Goal: Find specific page/section: Find specific page/section

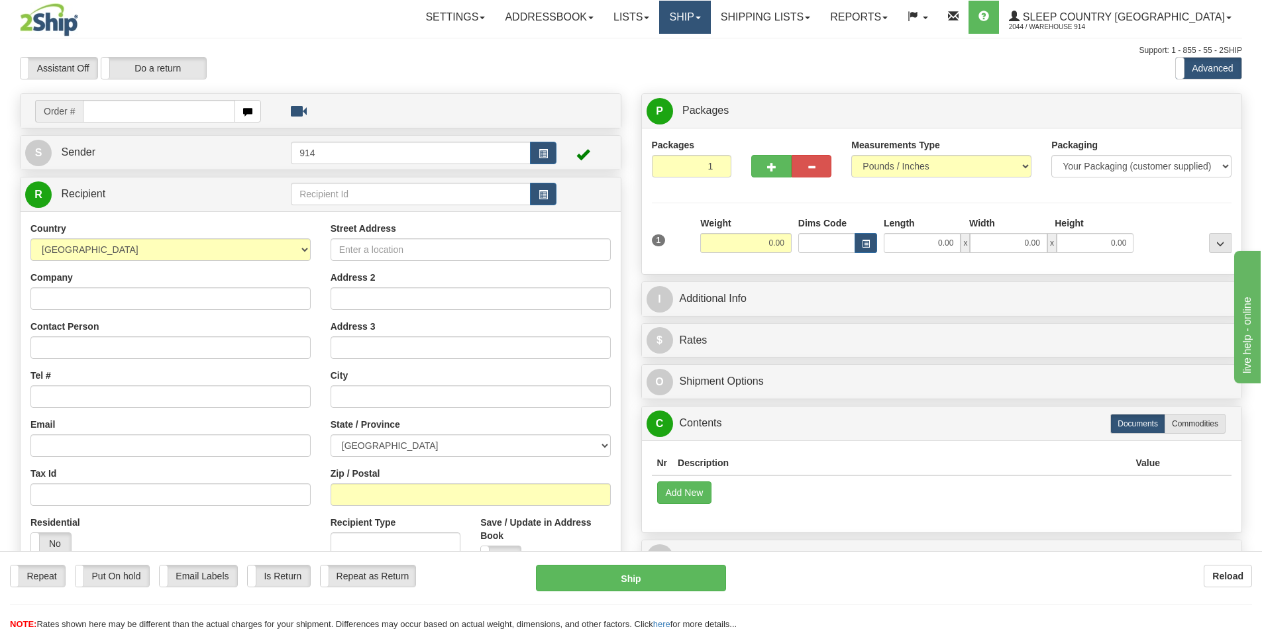
click at [710, 20] on link "Ship" at bounding box center [684, 17] width 51 height 33
click at [697, 61] on span "OnHold / Order Queue" at bounding box center [650, 63] width 93 height 11
click at [820, 21] on link "Shipping lists" at bounding box center [765, 17] width 109 height 33
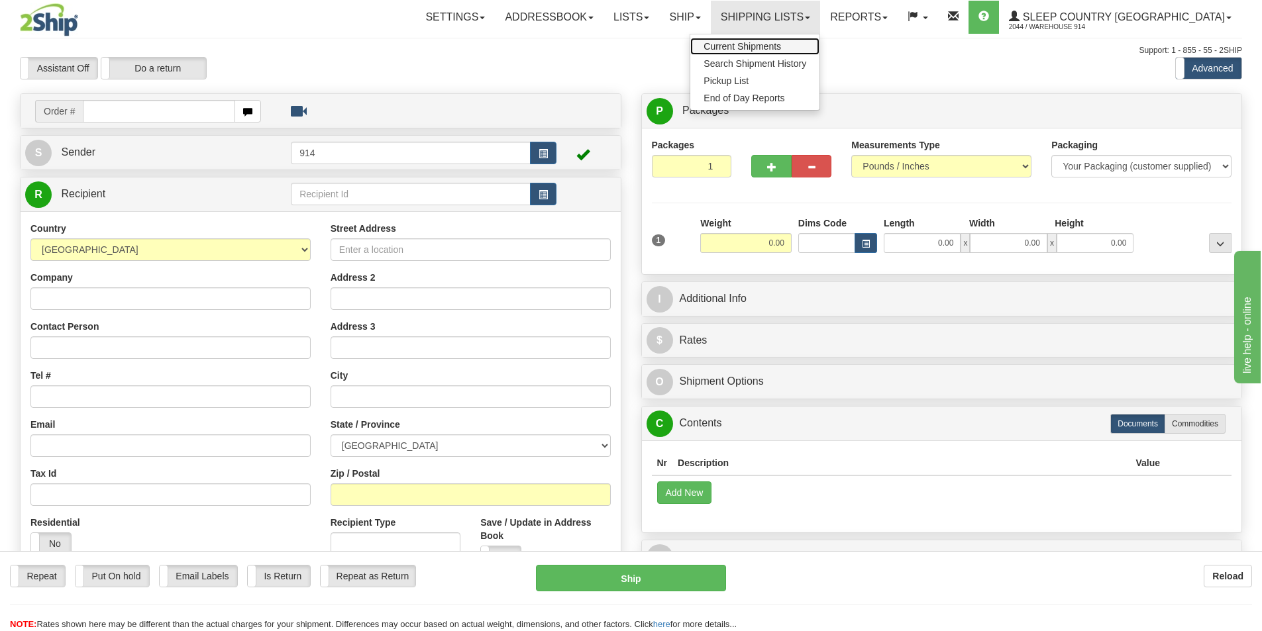
click at [781, 48] on span "Current Shipments" at bounding box center [743, 46] width 78 height 11
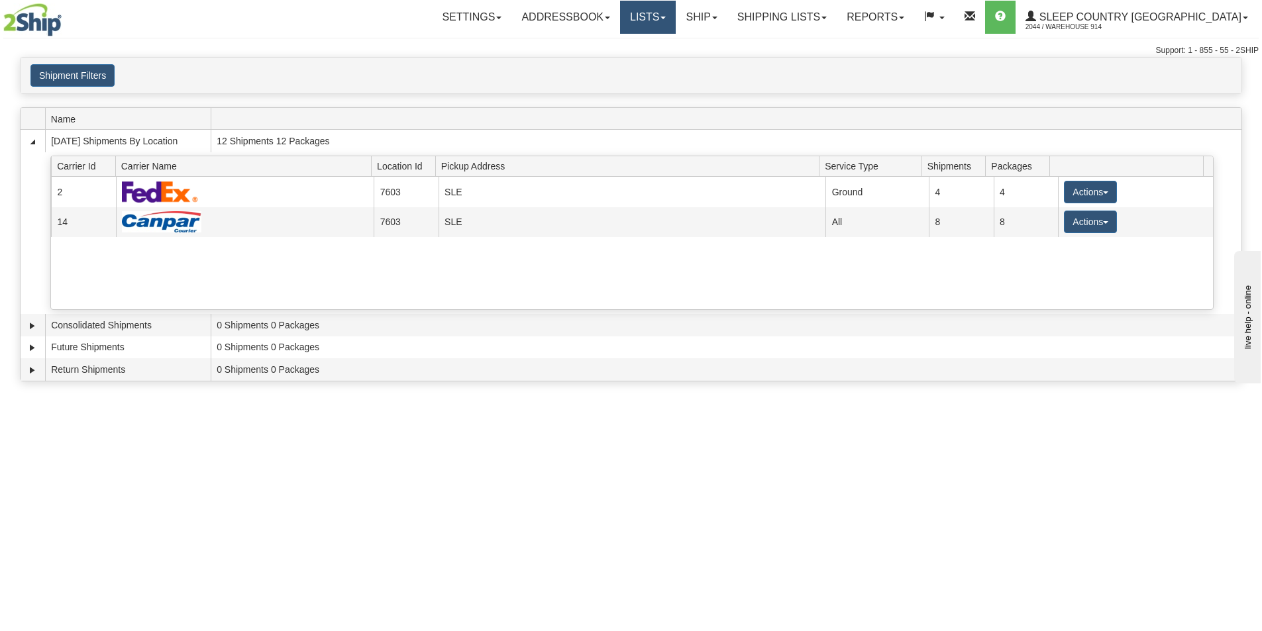
click at [676, 15] on link "Lists" at bounding box center [648, 17] width 56 height 33
click at [727, 26] on link "Ship" at bounding box center [701, 17] width 51 height 33
click at [714, 65] on span "OnHold / Order Queue" at bounding box center [666, 63] width 93 height 11
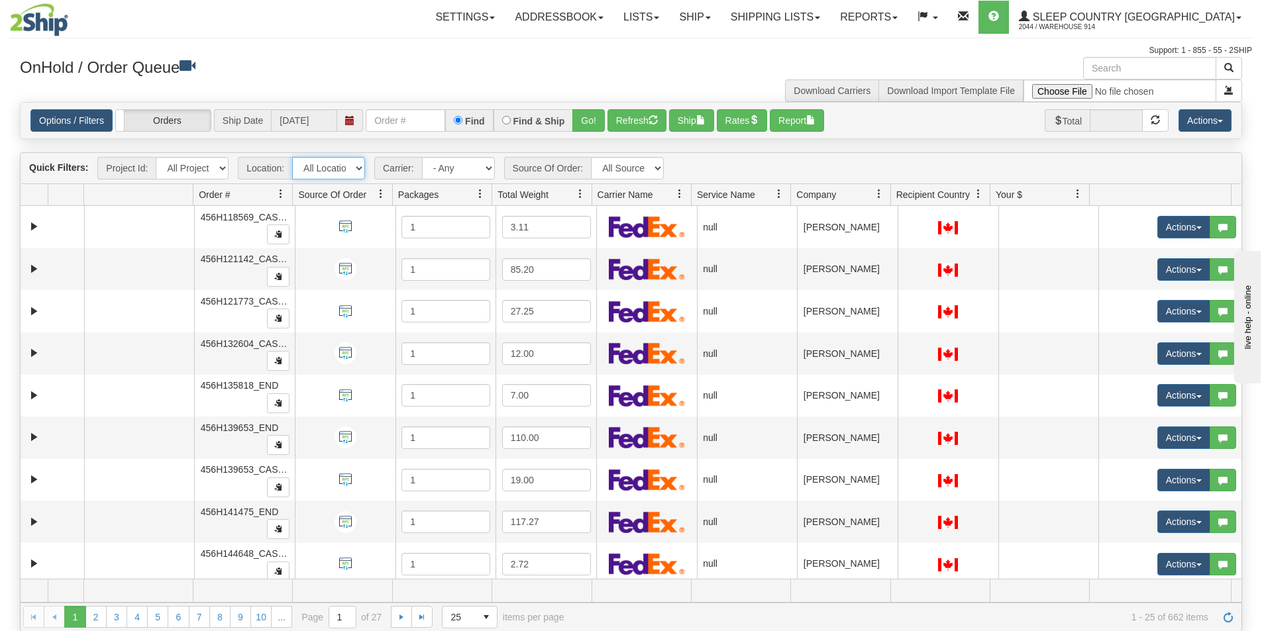
click at [358, 170] on select "All Locations 914 9009 [GEOGRAPHIC_DATA] SLE BEDDN ZINUC" at bounding box center [328, 168] width 73 height 23
select select "7603"
click at [292, 157] on select "All Locations 914 9009 [GEOGRAPHIC_DATA] SLE BEDDN ZINUC" at bounding box center [328, 168] width 73 height 23
